Goal: Information Seeking & Learning: Learn about a topic

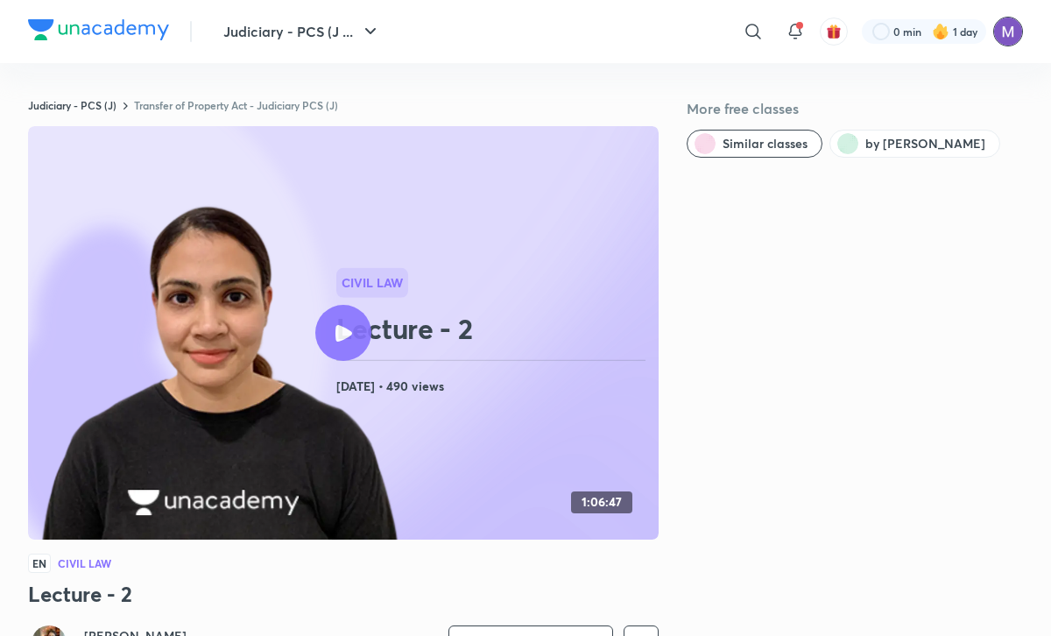
click at [1000, 29] on img at bounding box center [1008, 32] width 30 height 30
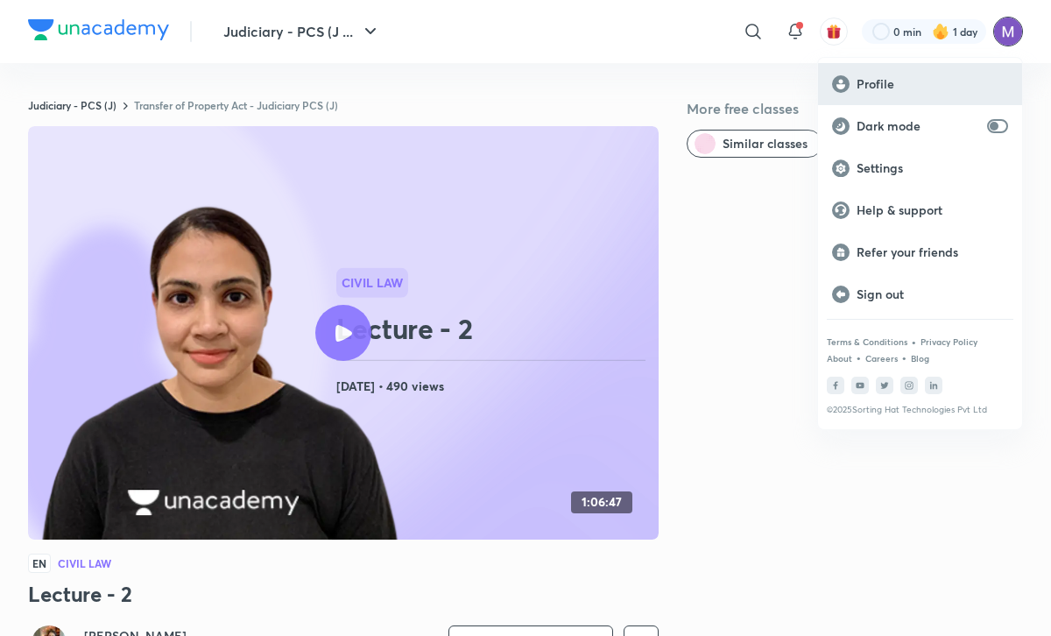
click at [895, 95] on div "Profile" at bounding box center [920, 84] width 204 height 42
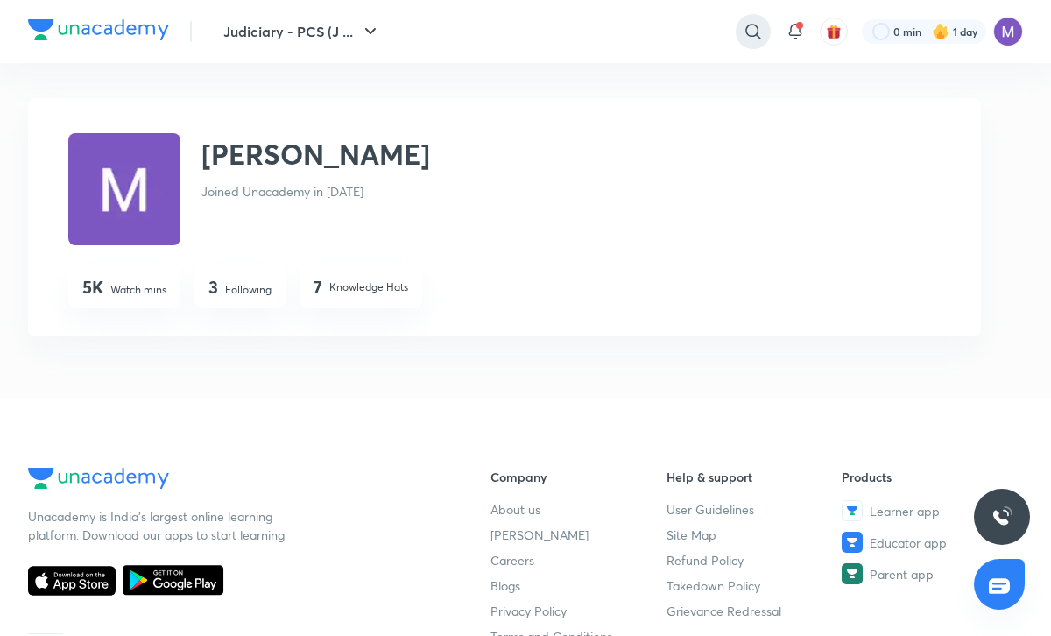
click at [745, 21] on icon at bounding box center [753, 31] width 21 height 21
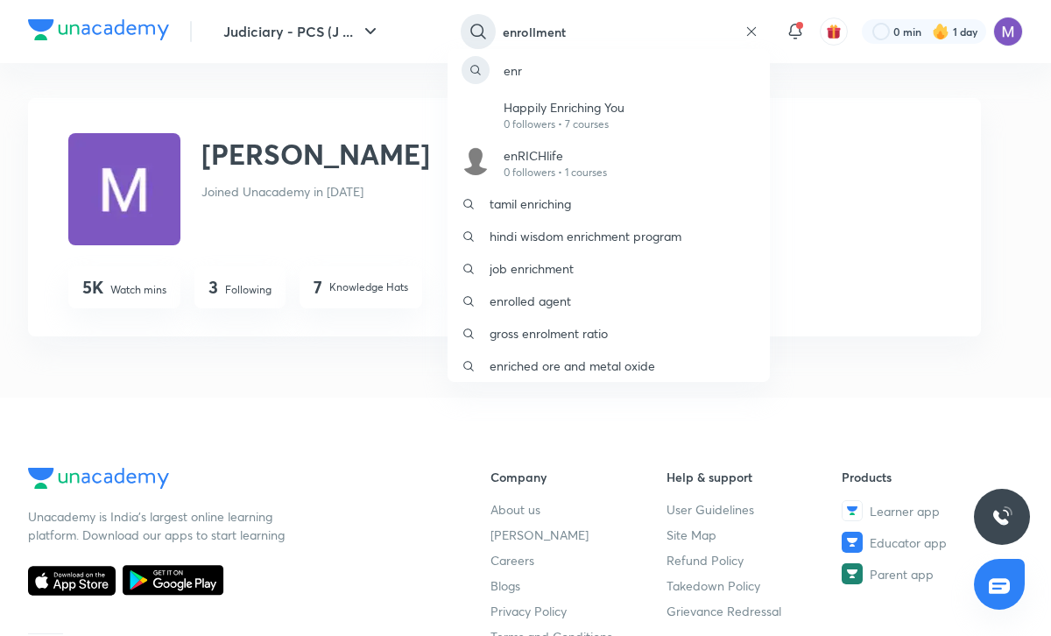
type input "enrollment"
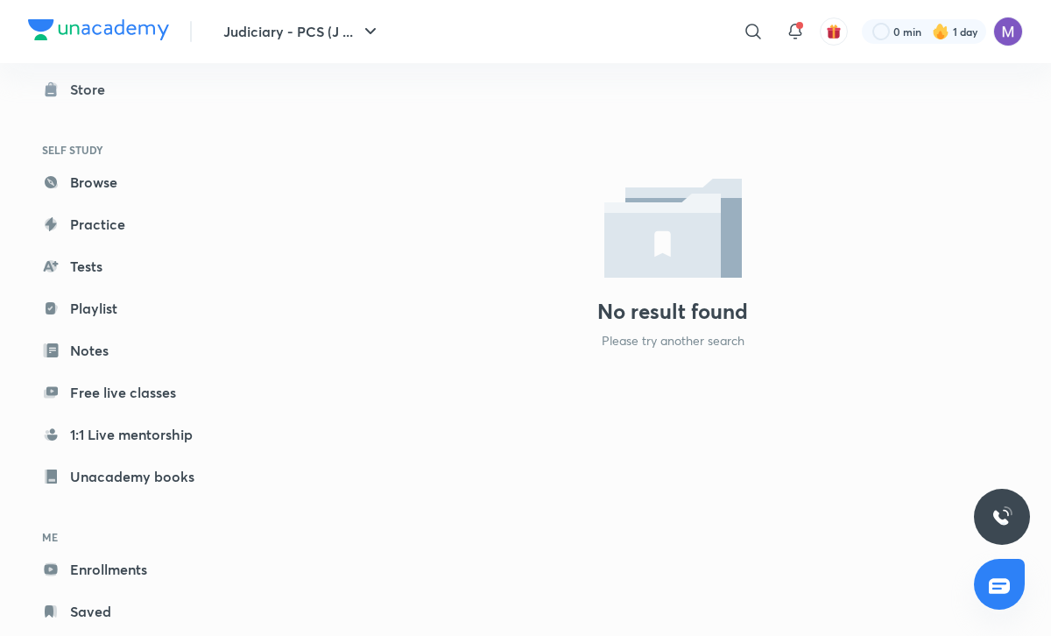
scroll to position [70, 0]
click at [109, 570] on link "Enrollments" at bounding box center [129, 567] width 203 height 35
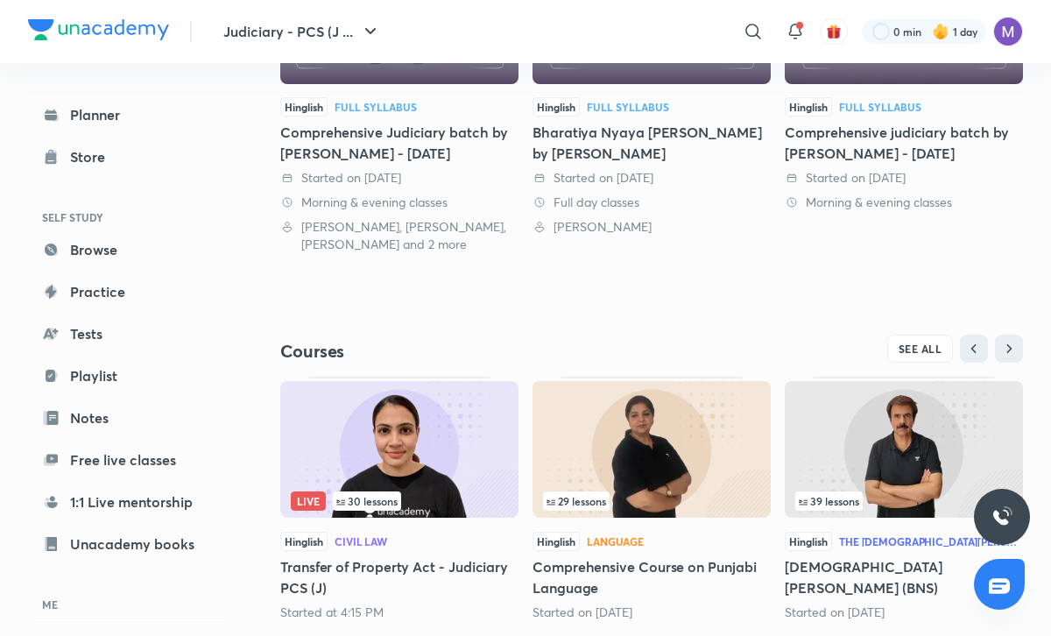
scroll to position [391, 0]
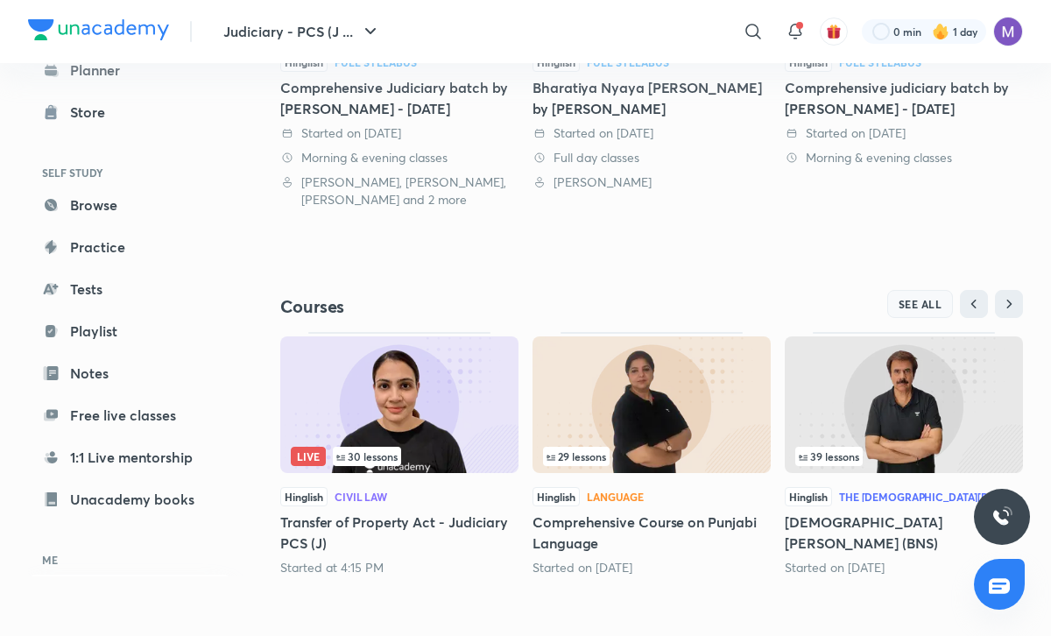
click at [938, 305] on span "SEE ALL" at bounding box center [920, 304] width 44 height 12
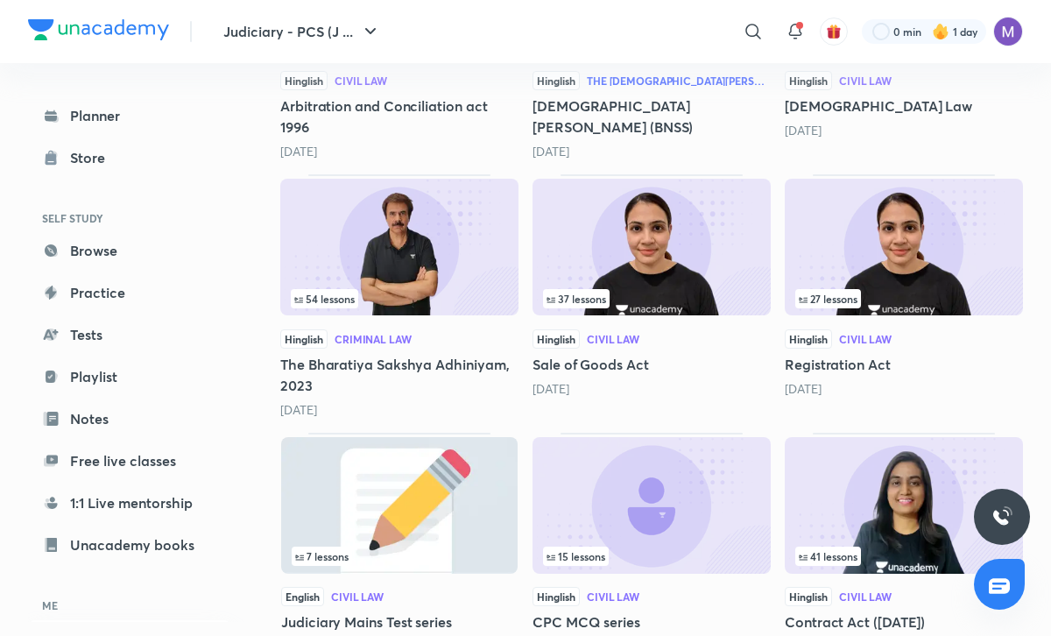
scroll to position [1738, 0]
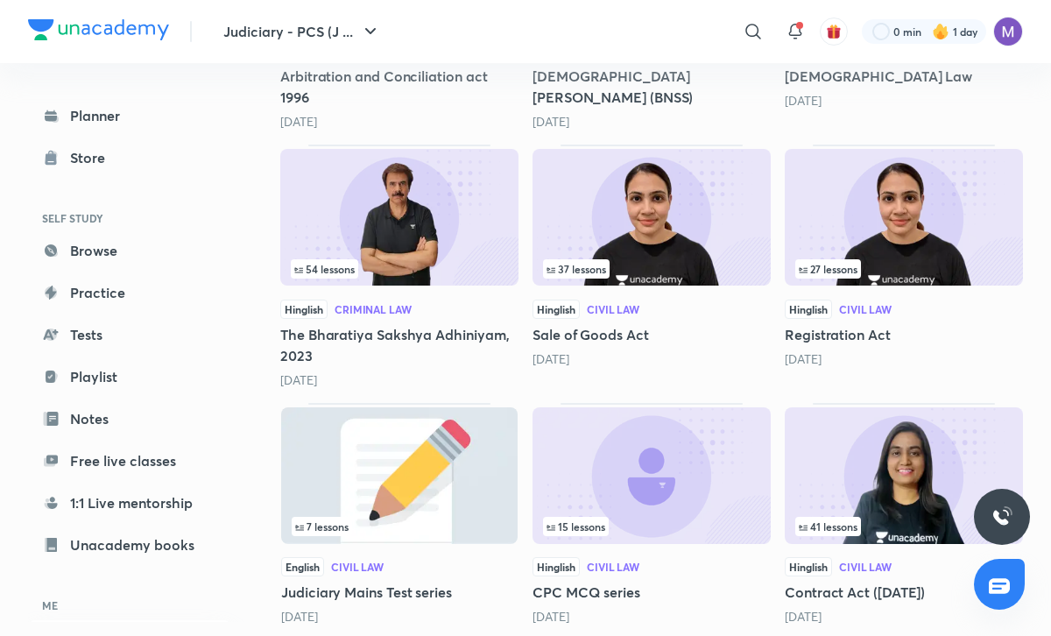
click at [855, 449] on img at bounding box center [904, 475] width 238 height 137
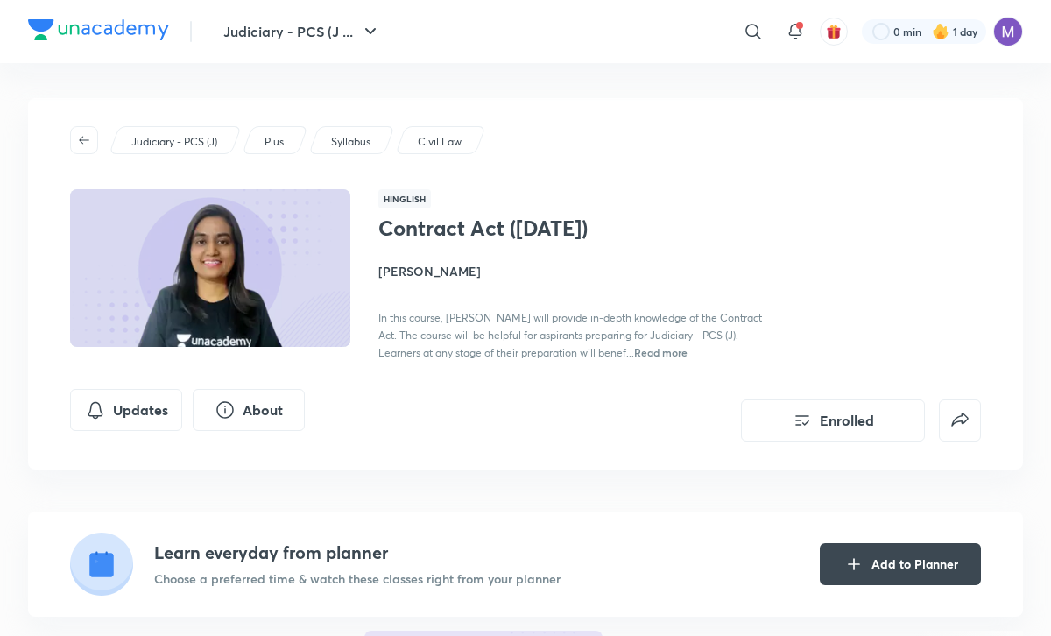
click at [807, 247] on div "Contract Act ([DATE]) [PERSON_NAME] In this course, [PERSON_NAME] will provide …" at bounding box center [679, 287] width 602 height 145
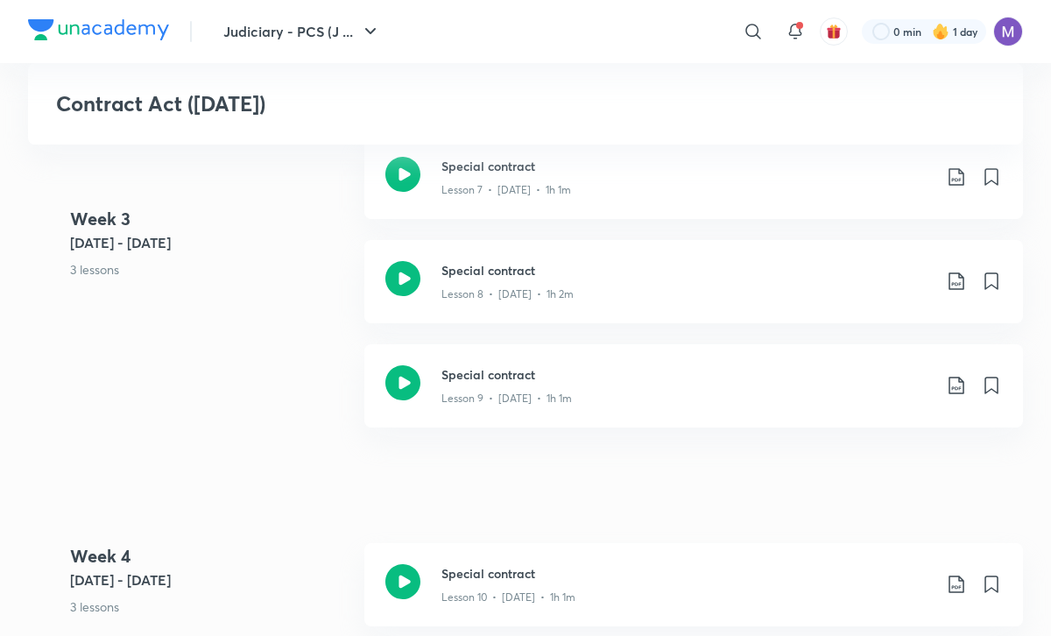
scroll to position [1857, 0]
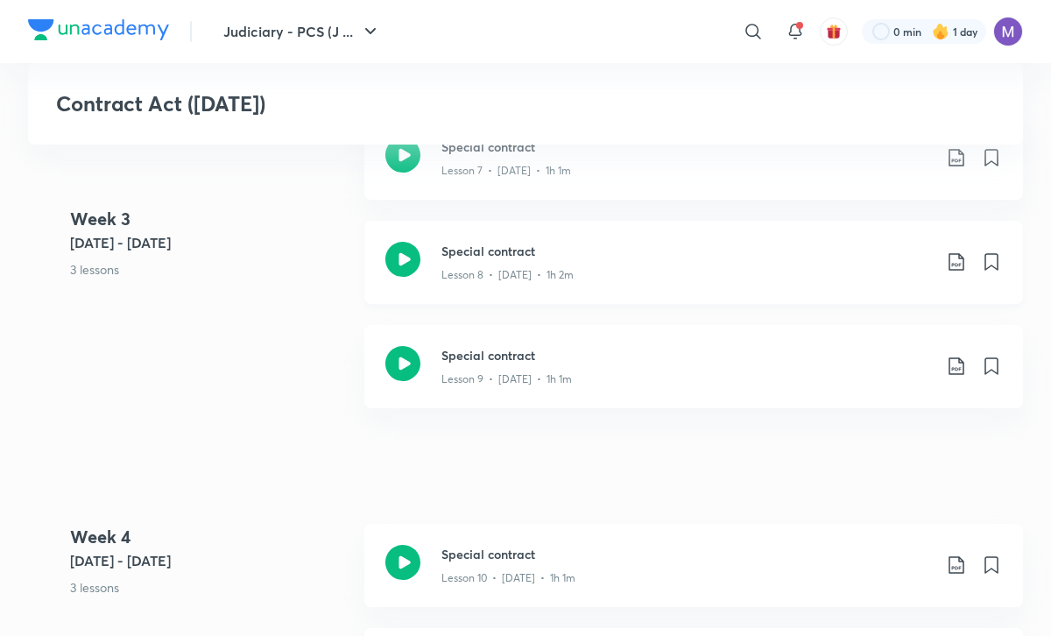
click at [458, 250] on h3 "Special contract" at bounding box center [686, 251] width 490 height 18
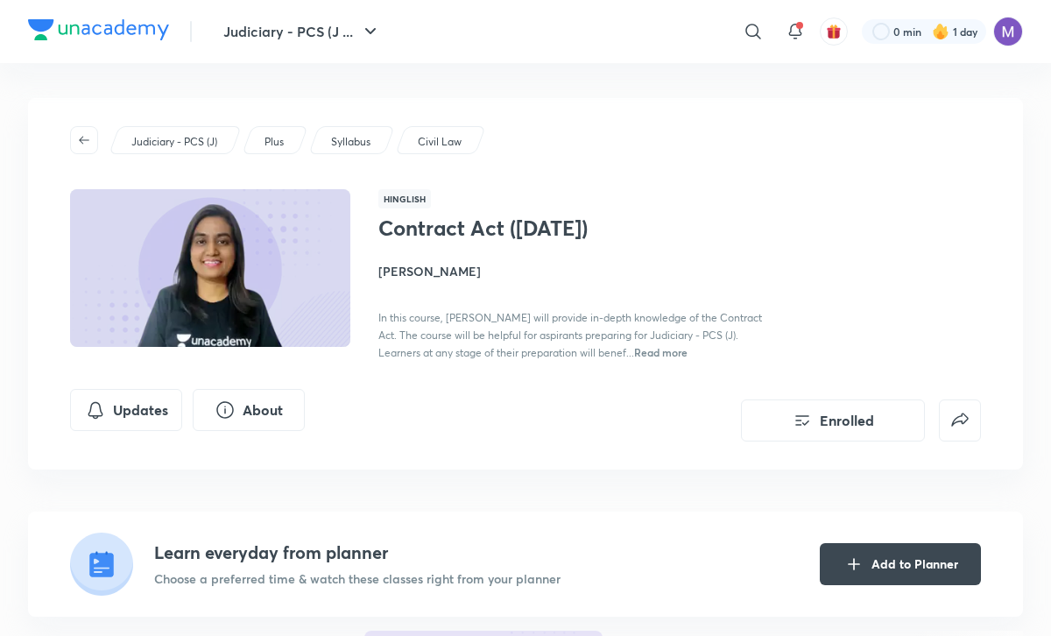
drag, startPoint x: 531, startPoint y: 370, endPoint x: 535, endPoint y: 361, distance: 9.8
click at [531, 369] on div "Judiciary - PCS (J) Plus Syllabus Civil Law Hinglish Contract Act ([DATE]) [PER…" at bounding box center [525, 283] width 995 height 371
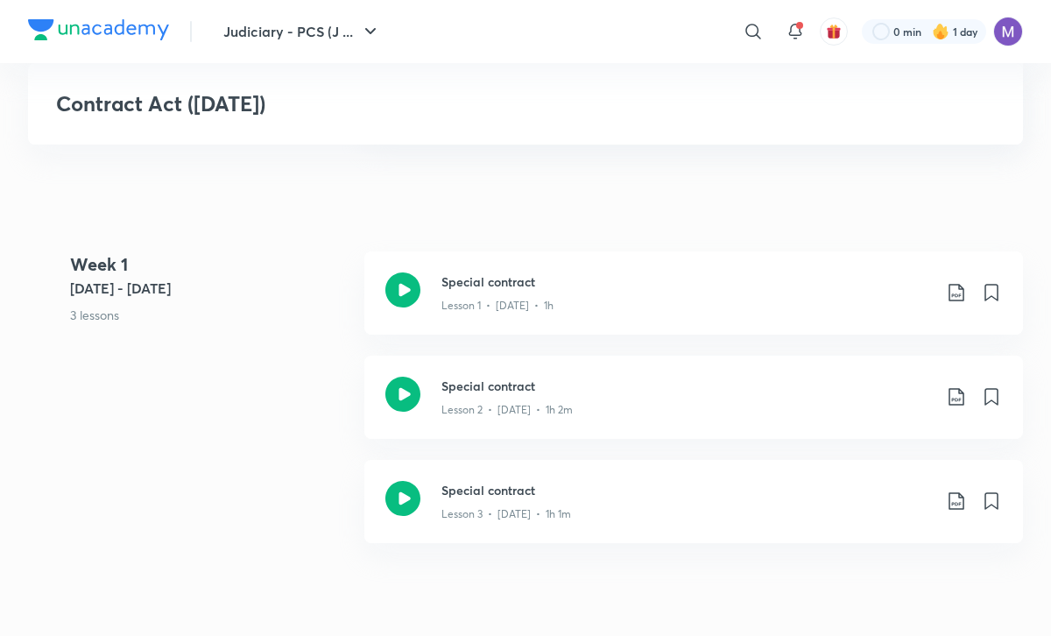
scroll to position [911, 0]
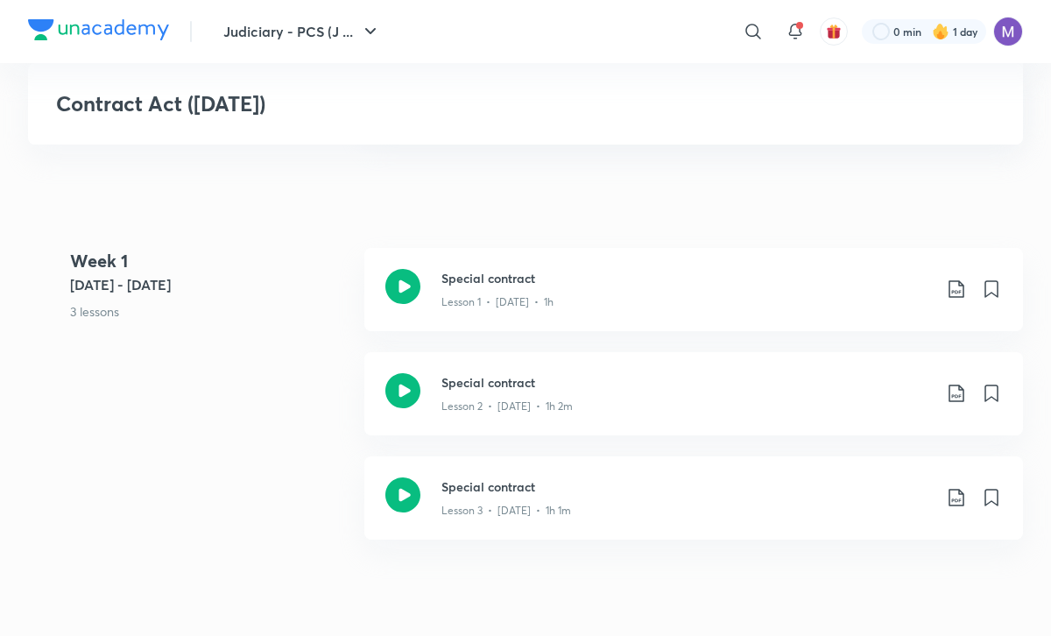
click at [275, 490] on div "Week [DATE] - [DATE] 3 lessons Special contract Lesson 1 • [DATE] • 1h Special …" at bounding box center [525, 404] width 995 height 313
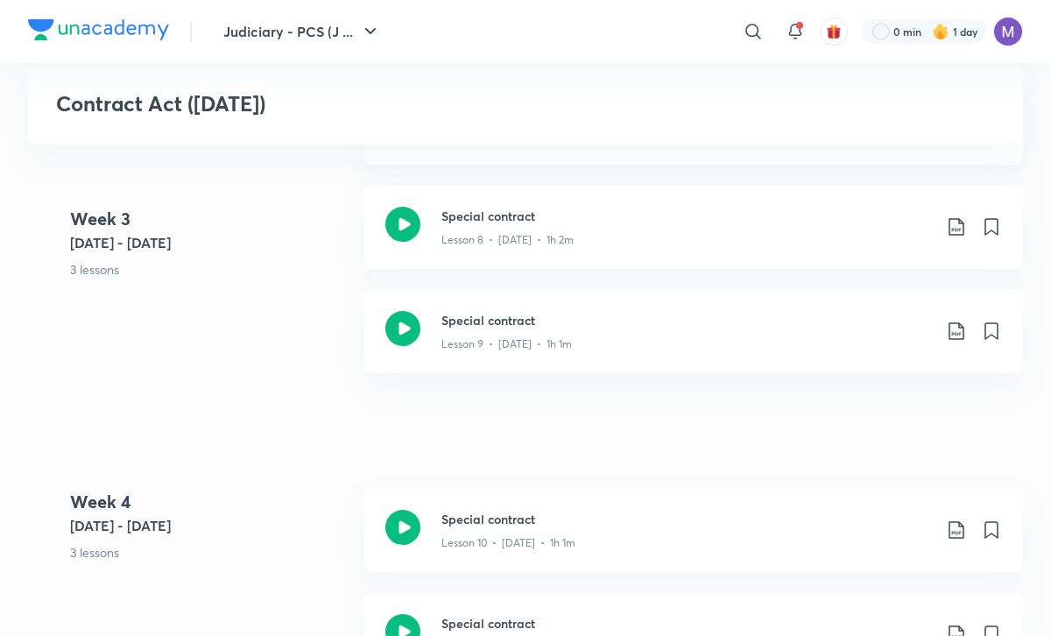
scroll to position [1927, 0]
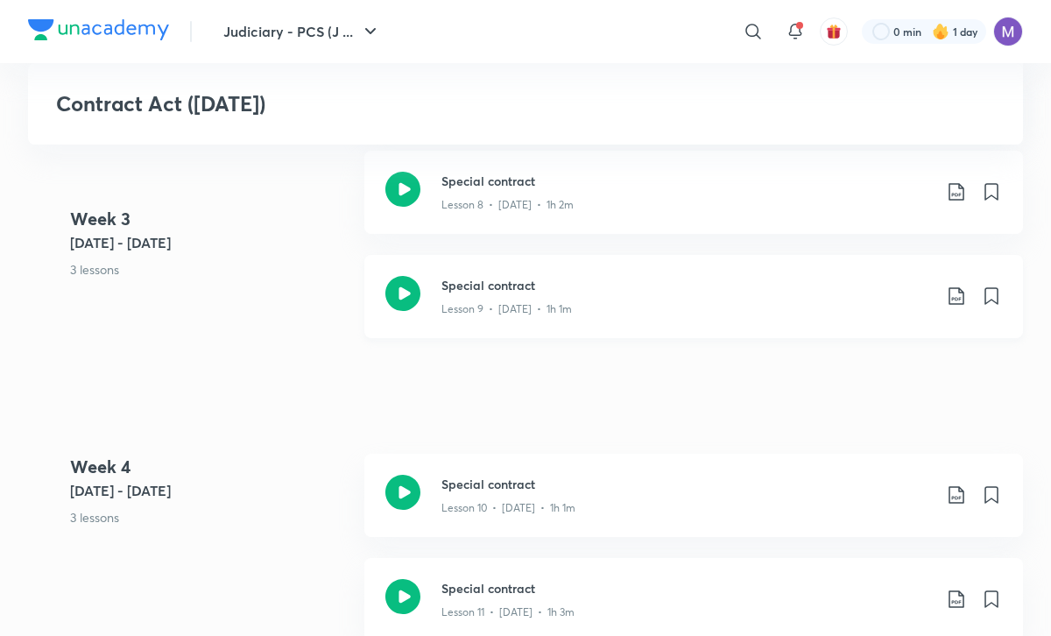
click at [558, 322] on div "Special contract Lesson 9 • [DATE] • 1h 1m" at bounding box center [693, 296] width 659 height 83
